Goal: Navigation & Orientation: Find specific page/section

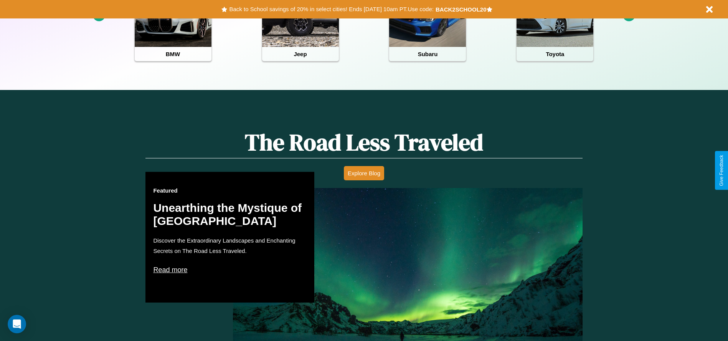
scroll to position [342, 0]
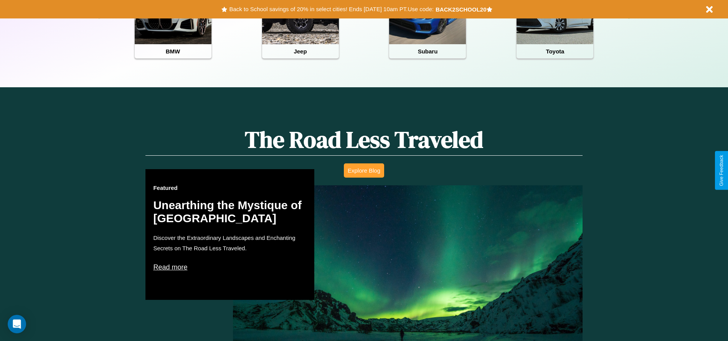
click at [364, 170] on button "Explore Blog" at bounding box center [364, 170] width 40 height 14
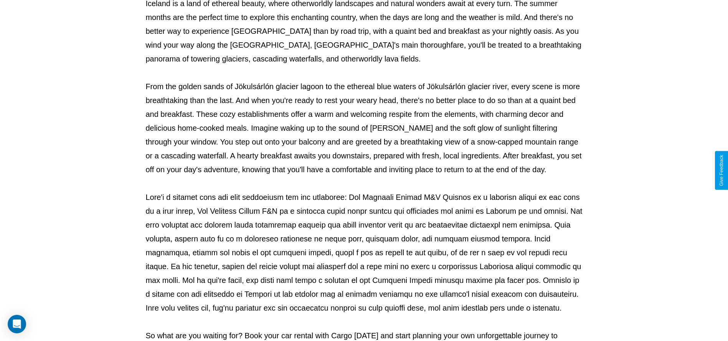
scroll to position [255, 0]
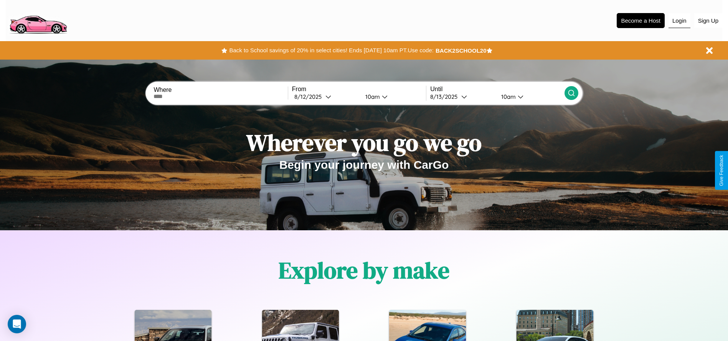
click at [680, 20] on button "Login" at bounding box center [680, 20] width 22 height 15
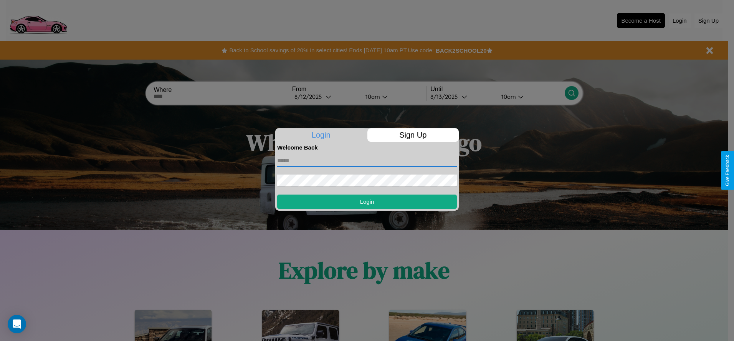
click at [367, 160] on input "text" at bounding box center [367, 160] width 180 height 12
type input "**********"
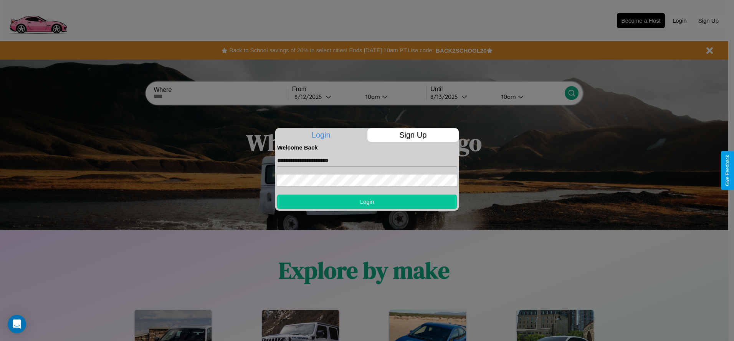
click at [367, 201] on button "Login" at bounding box center [367, 201] width 180 height 14
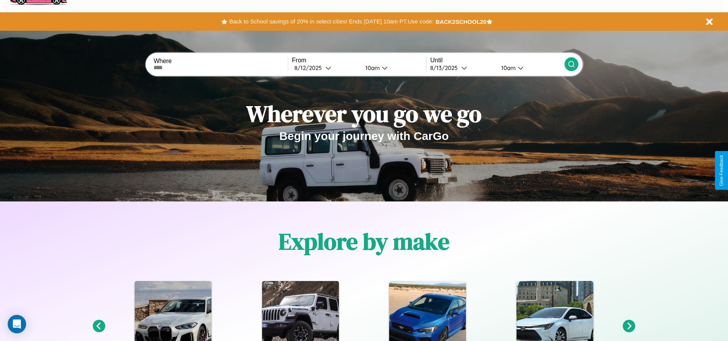
scroll to position [159, 0]
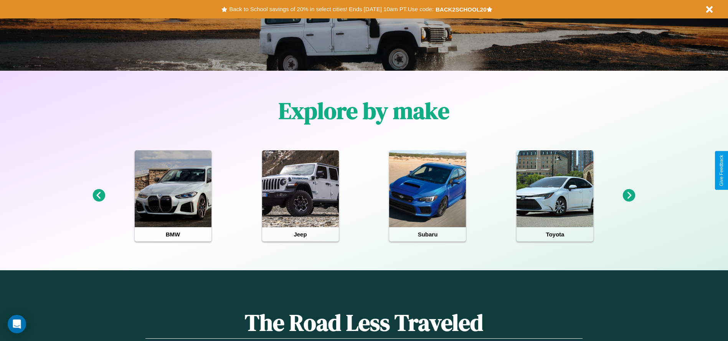
click at [629, 195] on icon at bounding box center [629, 195] width 13 height 13
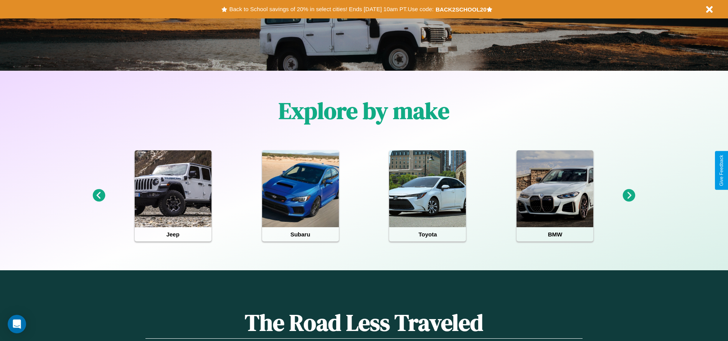
click at [629, 195] on icon at bounding box center [629, 195] width 13 height 13
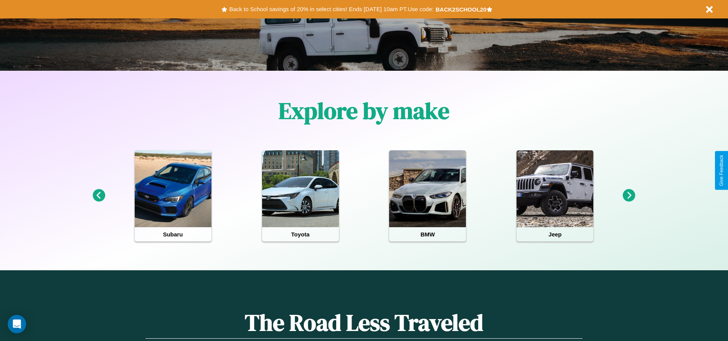
click at [629, 195] on icon at bounding box center [629, 195] width 13 height 13
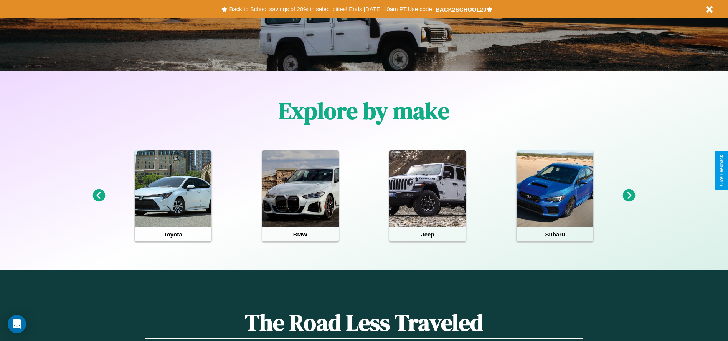
click at [629, 195] on icon at bounding box center [629, 195] width 13 height 13
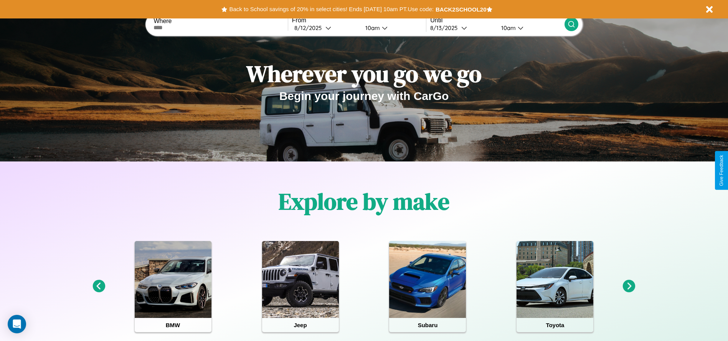
scroll to position [0, 0]
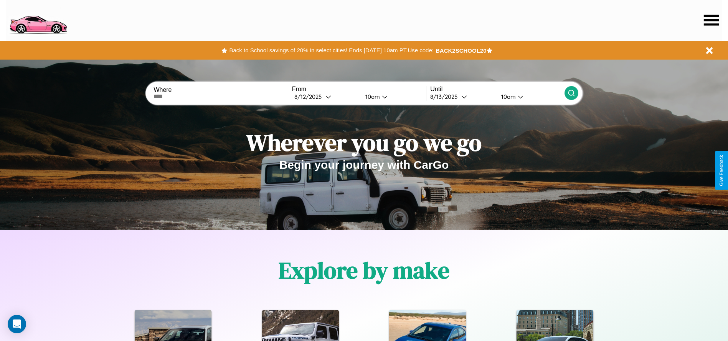
click at [711, 20] on icon at bounding box center [711, 20] width 15 height 11
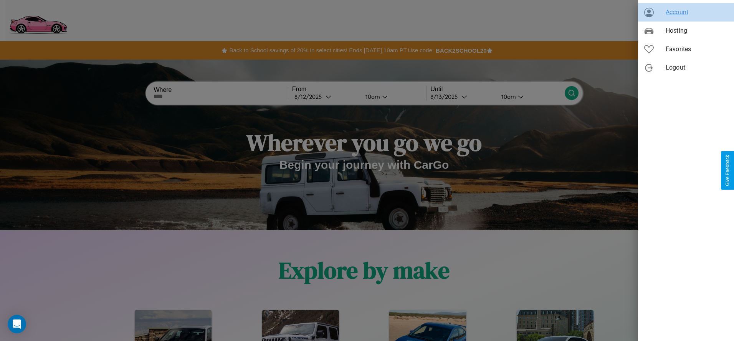
click at [686, 12] on span "Account" at bounding box center [697, 12] width 62 height 9
